Goal: Information Seeking & Learning: Learn about a topic

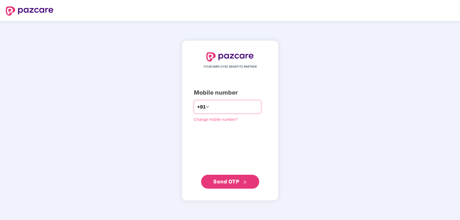
type input "**********"
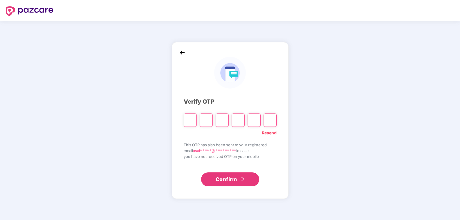
type input "*"
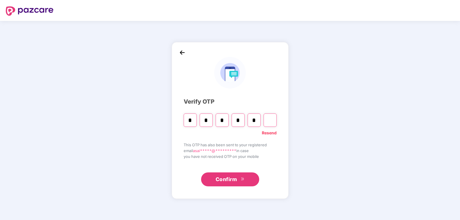
type input "*"
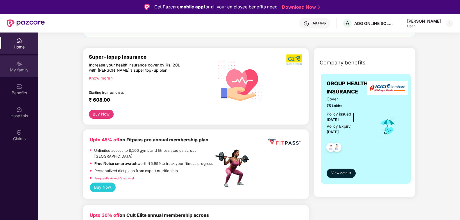
scroll to position [59, 0]
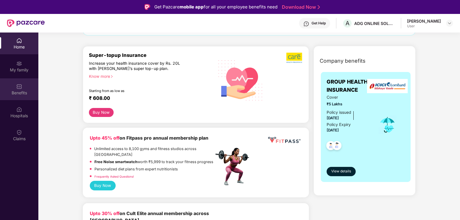
click at [14, 81] on div "Benefits" at bounding box center [19, 89] width 38 height 22
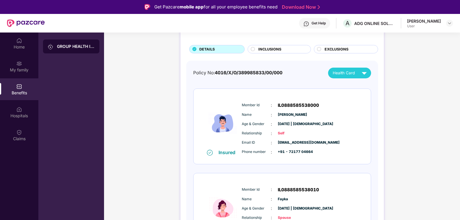
scroll to position [57, 0]
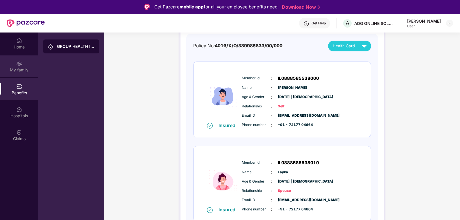
click at [21, 75] on div "My family" at bounding box center [19, 66] width 38 height 22
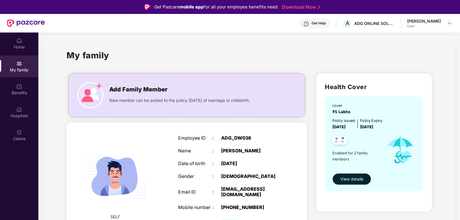
click at [344, 180] on span "View details" at bounding box center [351, 179] width 23 height 6
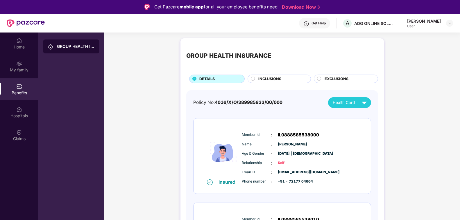
click at [283, 81] on div "INCLUSIONS" at bounding box center [281, 79] width 52 height 7
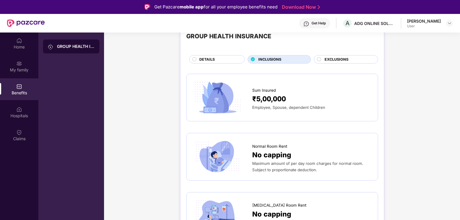
scroll to position [59, 0]
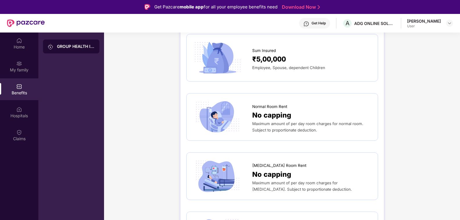
click at [300, 120] on div "No capping" at bounding box center [312, 115] width 120 height 11
click at [270, 123] on span "Maximum amount of per day room charges for normal room. Subject to proportionat…" at bounding box center [307, 126] width 111 height 11
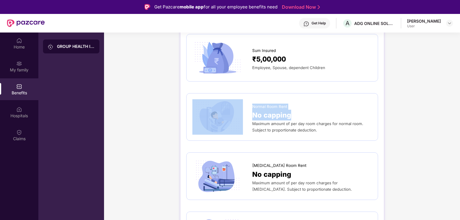
drag, startPoint x: 245, startPoint y: 116, endPoint x: 294, endPoint y: 117, distance: 48.8
click at [294, 117] on div "Normal Room Rent No capping Maximum amount of per day room charges for normal r…" at bounding box center [281, 116] width 179 height 35
click at [297, 116] on div "No capping" at bounding box center [312, 115] width 120 height 11
drag, startPoint x: 322, startPoint y: 132, endPoint x: 249, endPoint y: 124, distance: 73.9
click at [249, 124] on div "Normal Room Rent No capping Maximum amount of per day room charges for normal r…" at bounding box center [281, 116] width 179 height 35
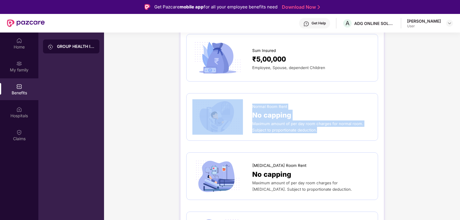
copy div "Normal Room Rent No capping Maximum amount of per day room charges for normal r…"
click at [358, 113] on div "No capping" at bounding box center [312, 115] width 120 height 11
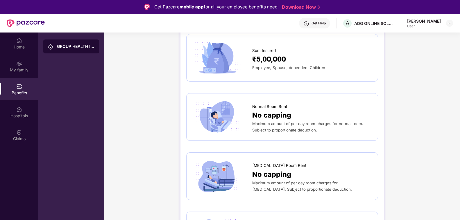
scroll to position [0, 0]
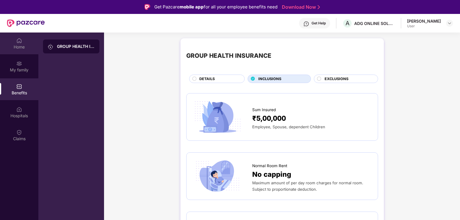
click at [14, 43] on div "Home" at bounding box center [19, 44] width 38 height 22
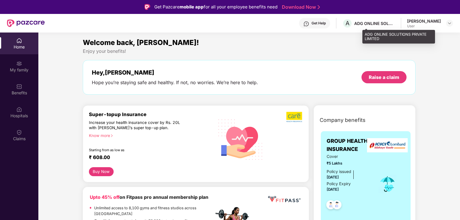
click at [395, 26] on div "A ADG ONLINE SOLUTIONS PRIVATE LIMITED" at bounding box center [368, 23] width 53 height 10
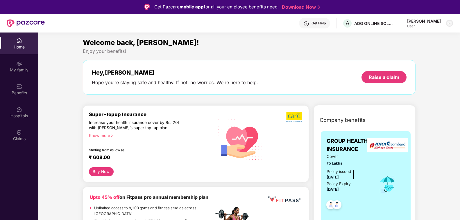
click at [447, 24] on img at bounding box center [449, 23] width 5 height 5
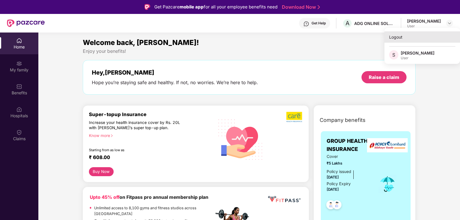
click at [397, 36] on div "Logout" at bounding box center [422, 36] width 76 height 11
